Goal: Find specific page/section: Find specific page/section

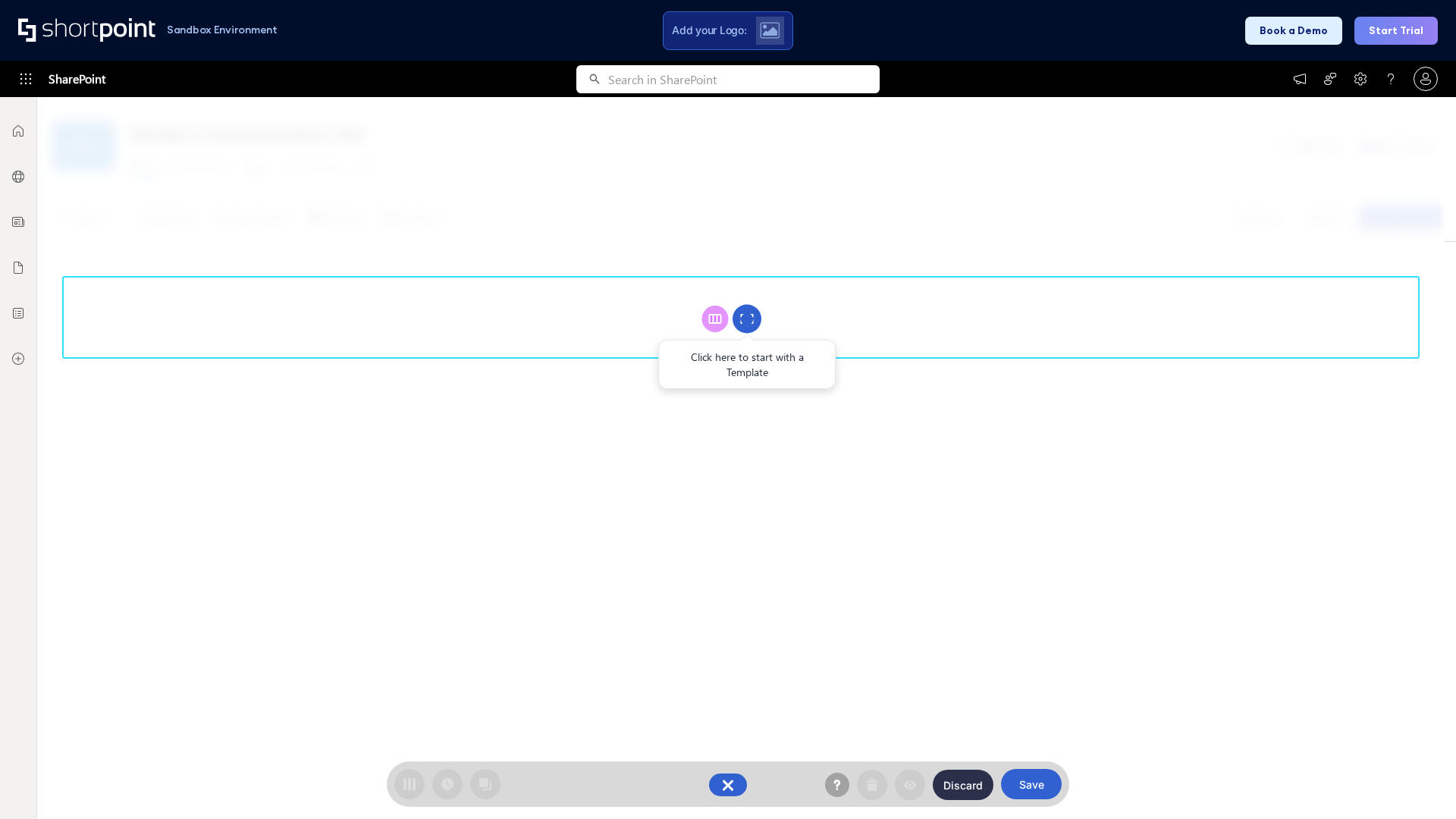
click at [748, 319] on circle at bounding box center [747, 319] width 29 height 29
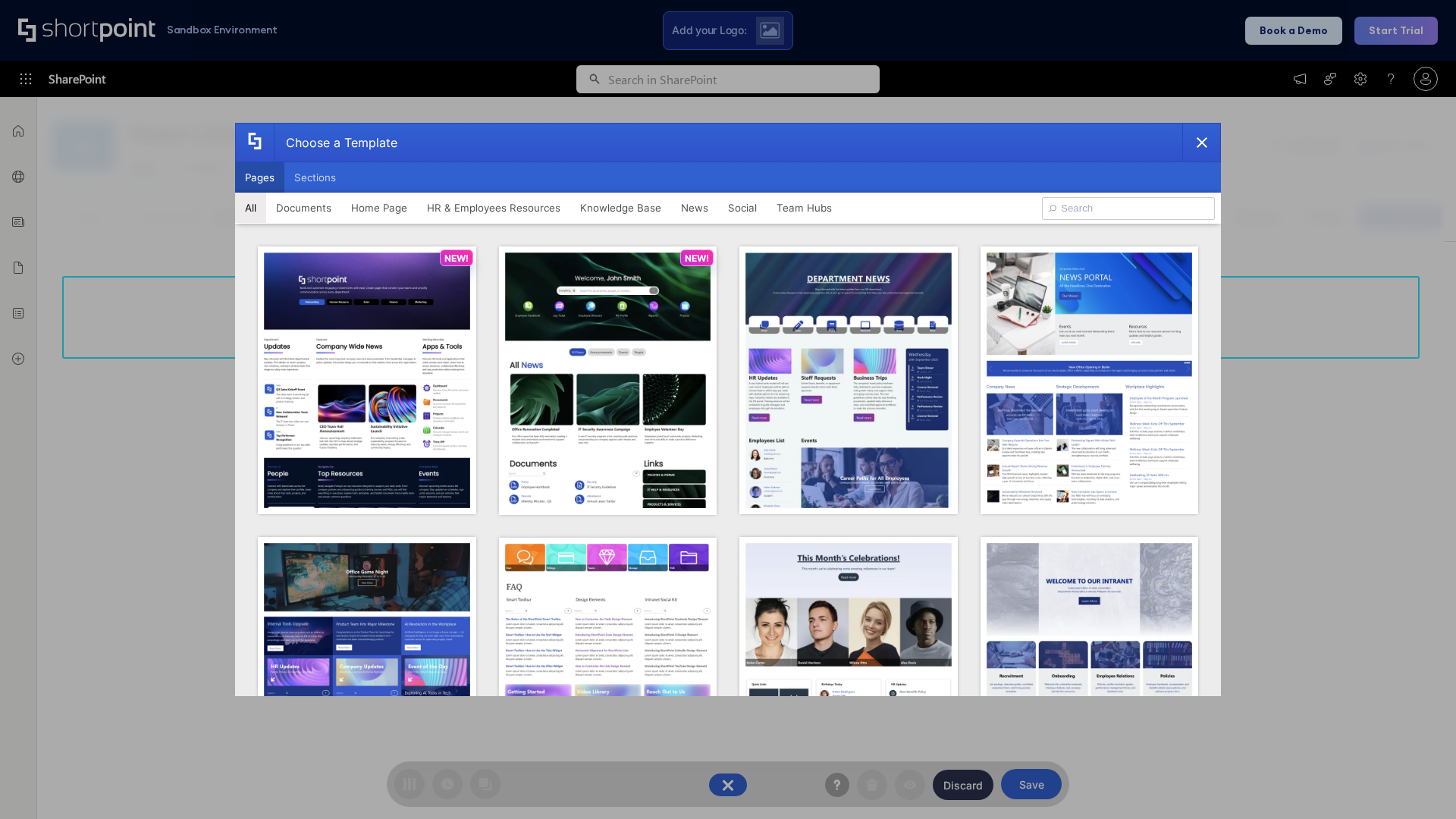
click at [260, 178] on button "Pages" at bounding box center [260, 178] width 50 height 31
type input "Knowledge Portal 3"
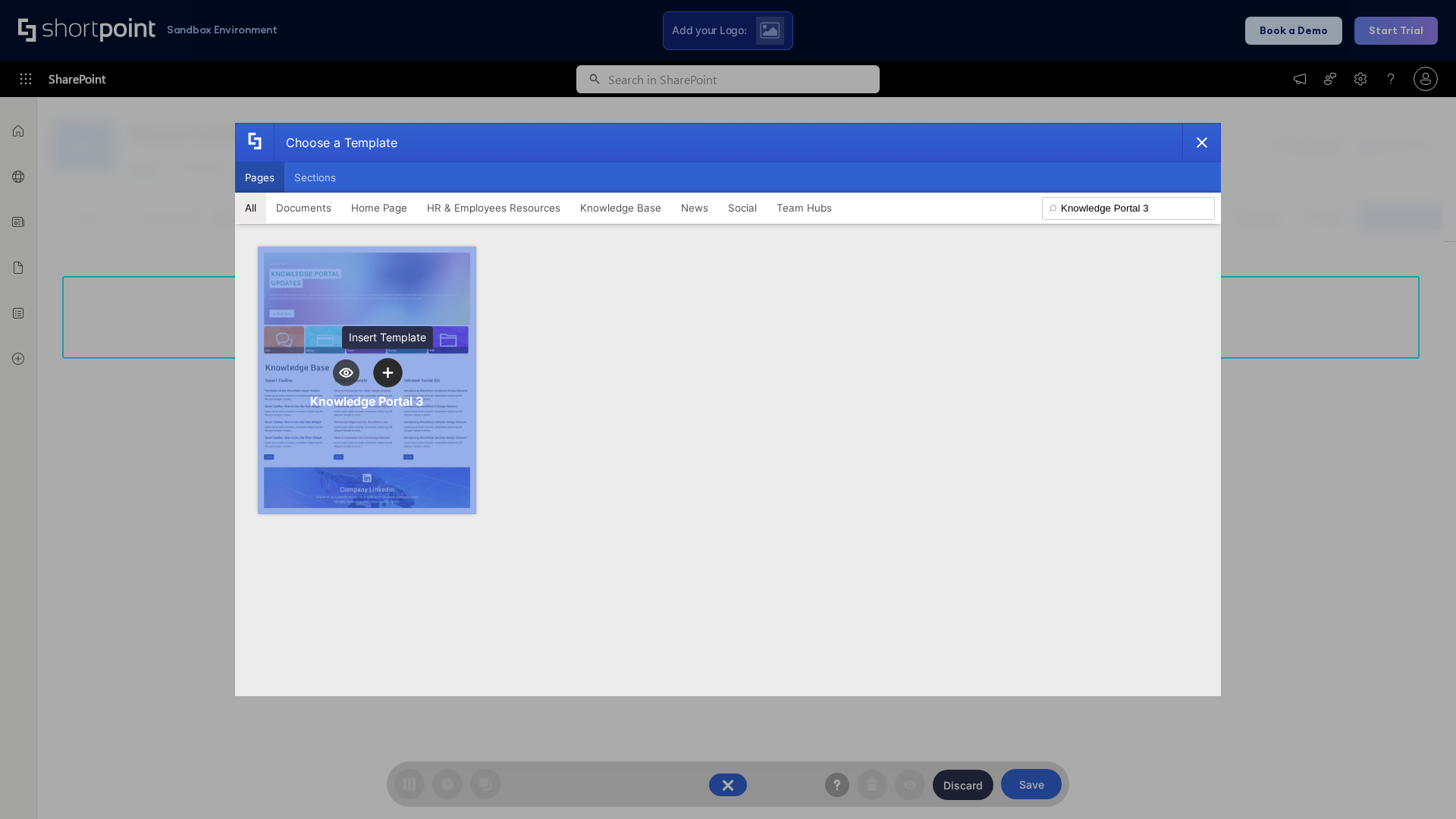
click at [388, 372] on icon "template selector" at bounding box center [387, 372] width 11 height 10
